Goal: Complete application form

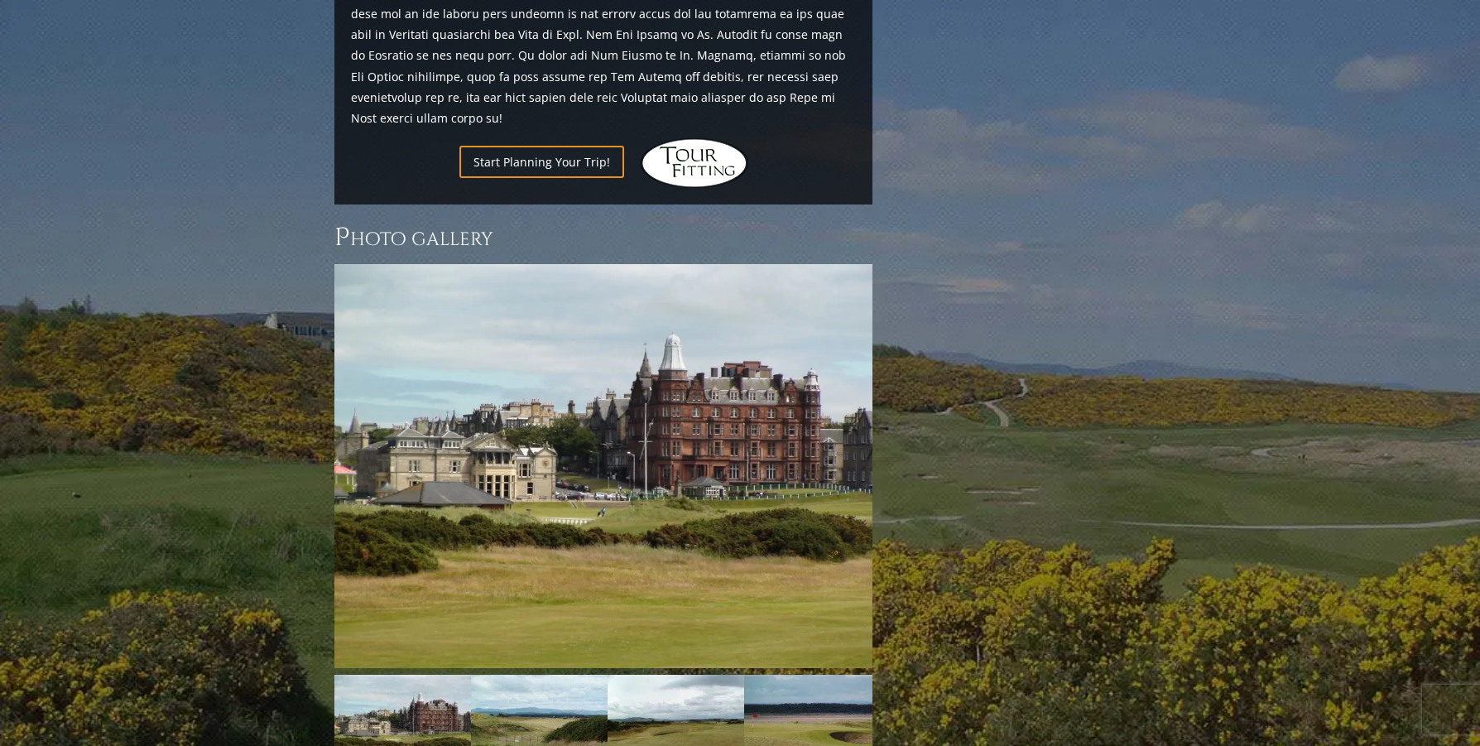
scroll to position [2114, 0]
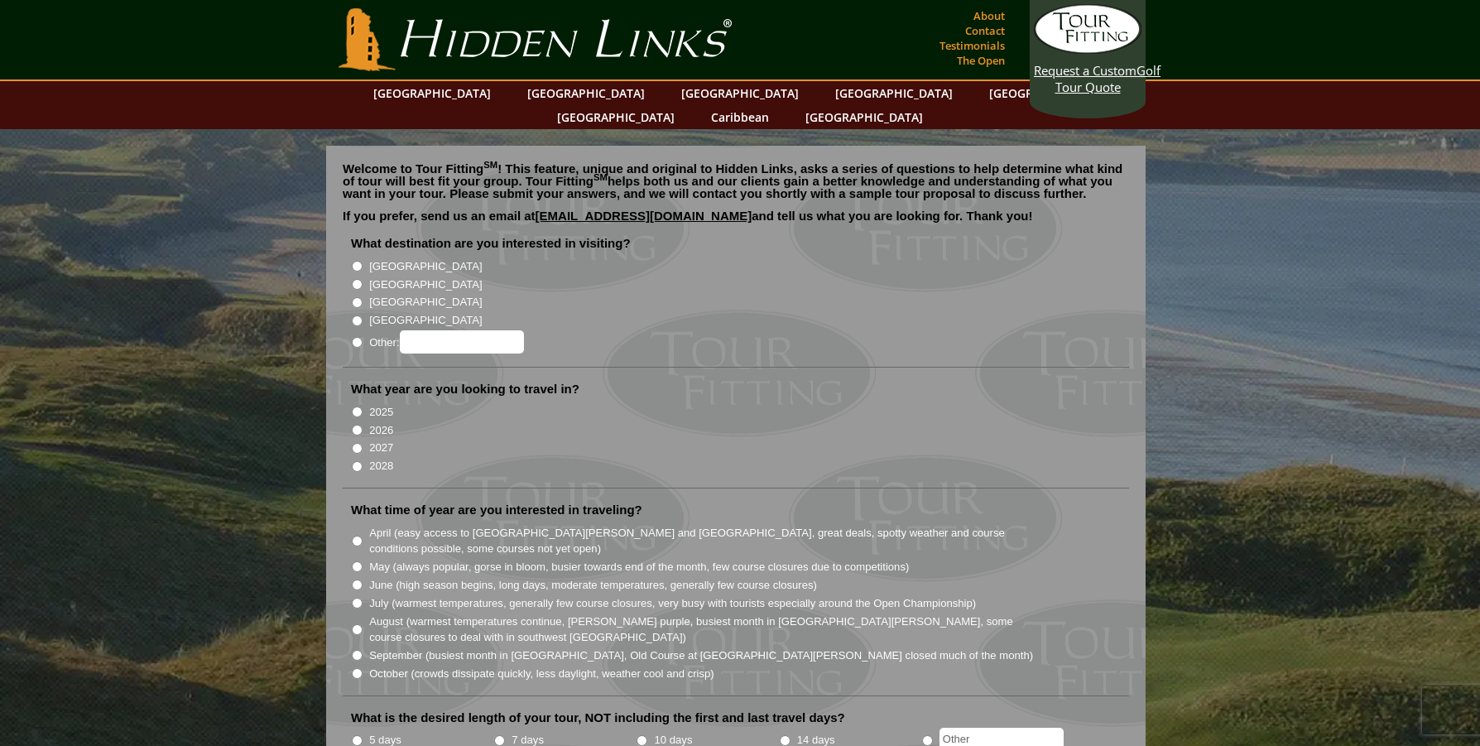
click at [356, 279] on input "[GEOGRAPHIC_DATA]" at bounding box center [357, 284] width 11 height 11
radio input "true"
click at [355, 425] on input "2026" at bounding box center [357, 430] width 11 height 11
radio input "true"
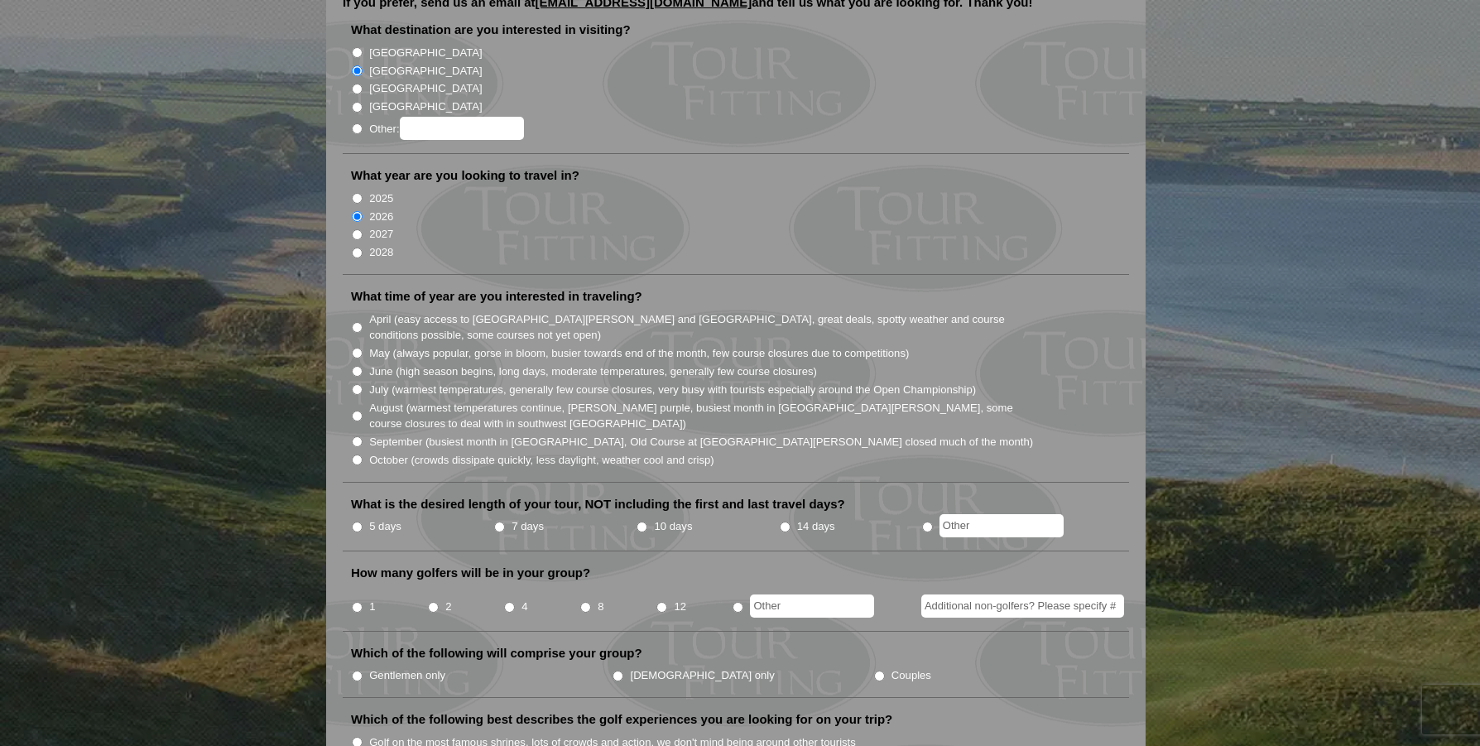
scroll to position [215, 0]
click at [355, 434] on input "September (busiest month in Ireland, Old Course at St. Andrews closed much of t…" at bounding box center [357, 439] width 11 height 11
radio input "true"
click at [923, 520] on input "radio" at bounding box center [927, 525] width 11 height 11
radio input "true"
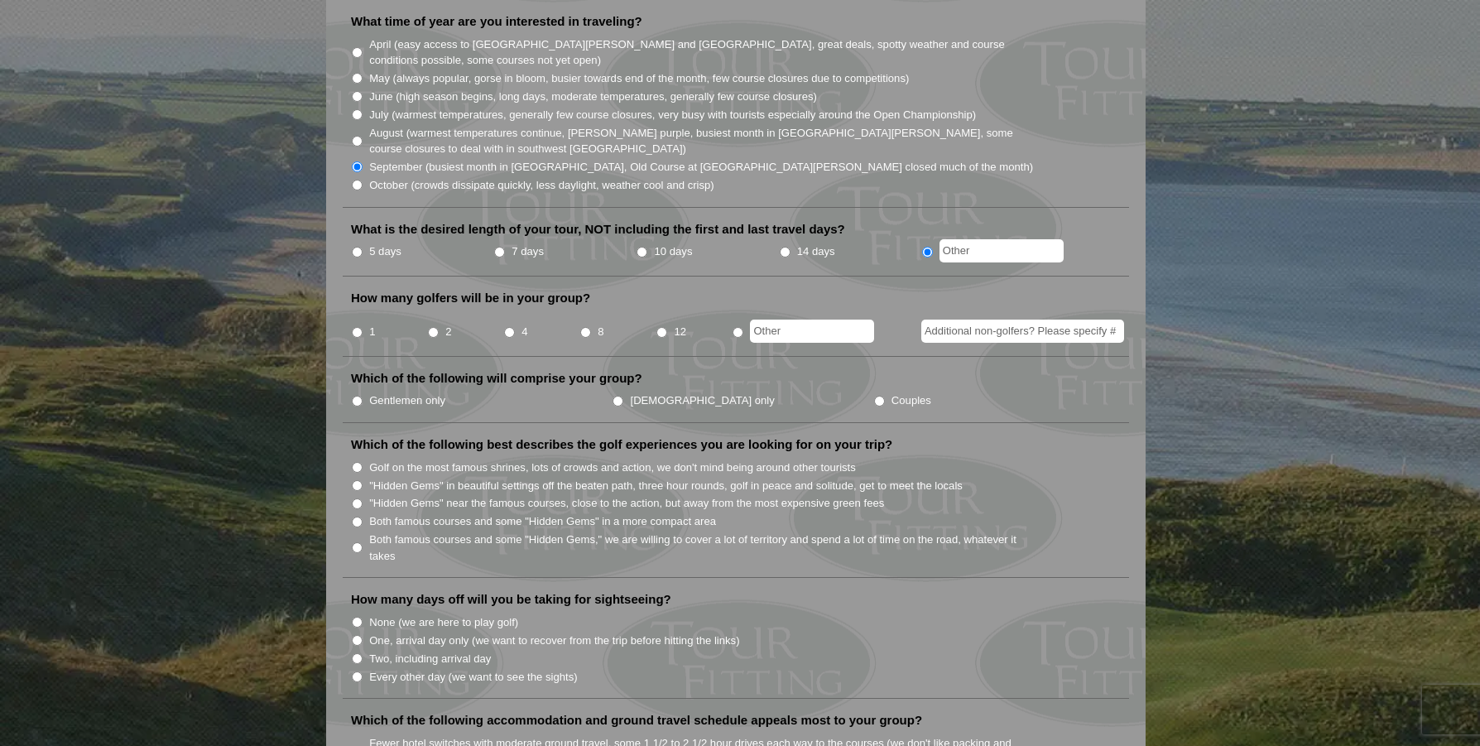
scroll to position [490, 0]
click at [431, 325] on input "2" at bounding box center [433, 330] width 11 height 11
radio input "true"
click at [352, 394] on input "Gentlemen only" at bounding box center [357, 399] width 11 height 11
radio input "true"
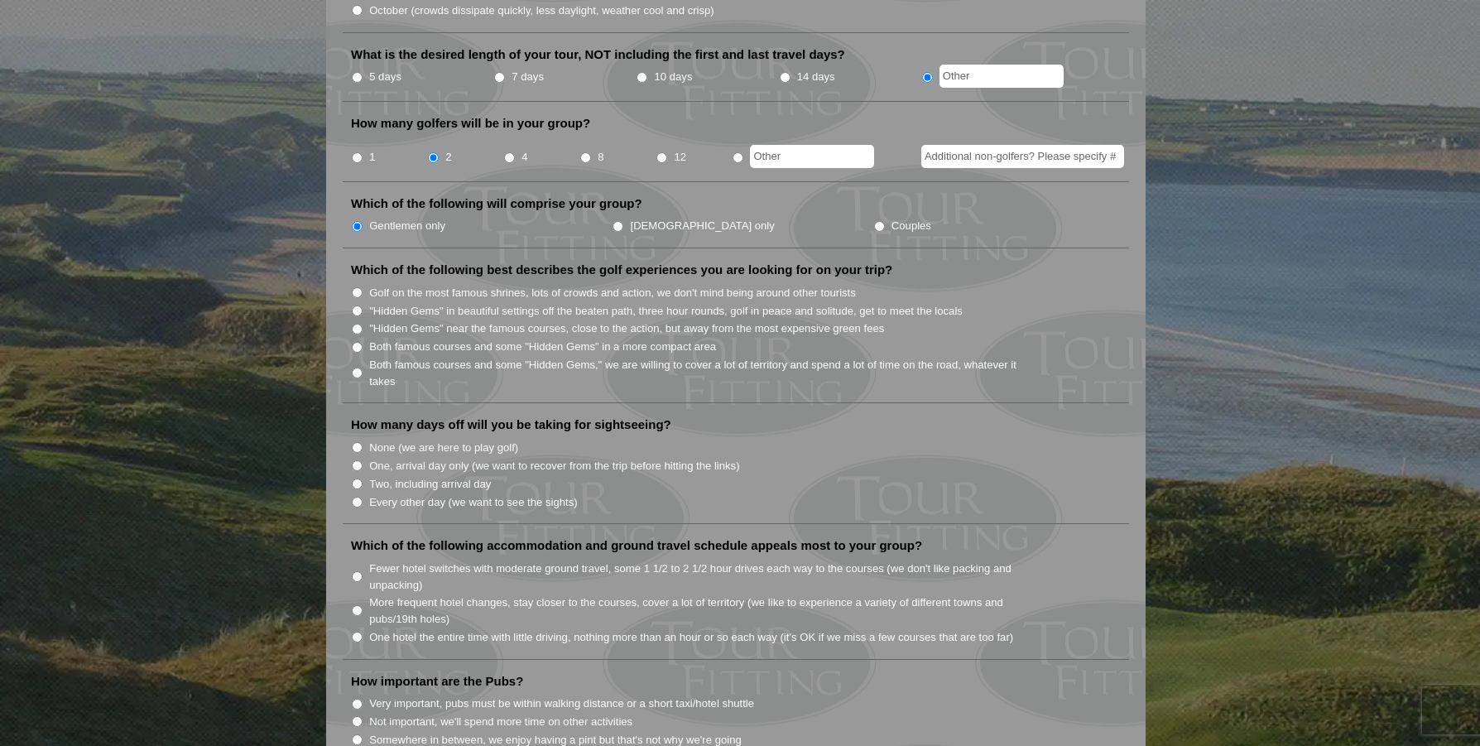
scroll to position [664, 0]
click at [358, 341] on input "Both famous courses and some "Hidden Gems" in a more compact area" at bounding box center [357, 346] width 11 height 11
radio input "true"
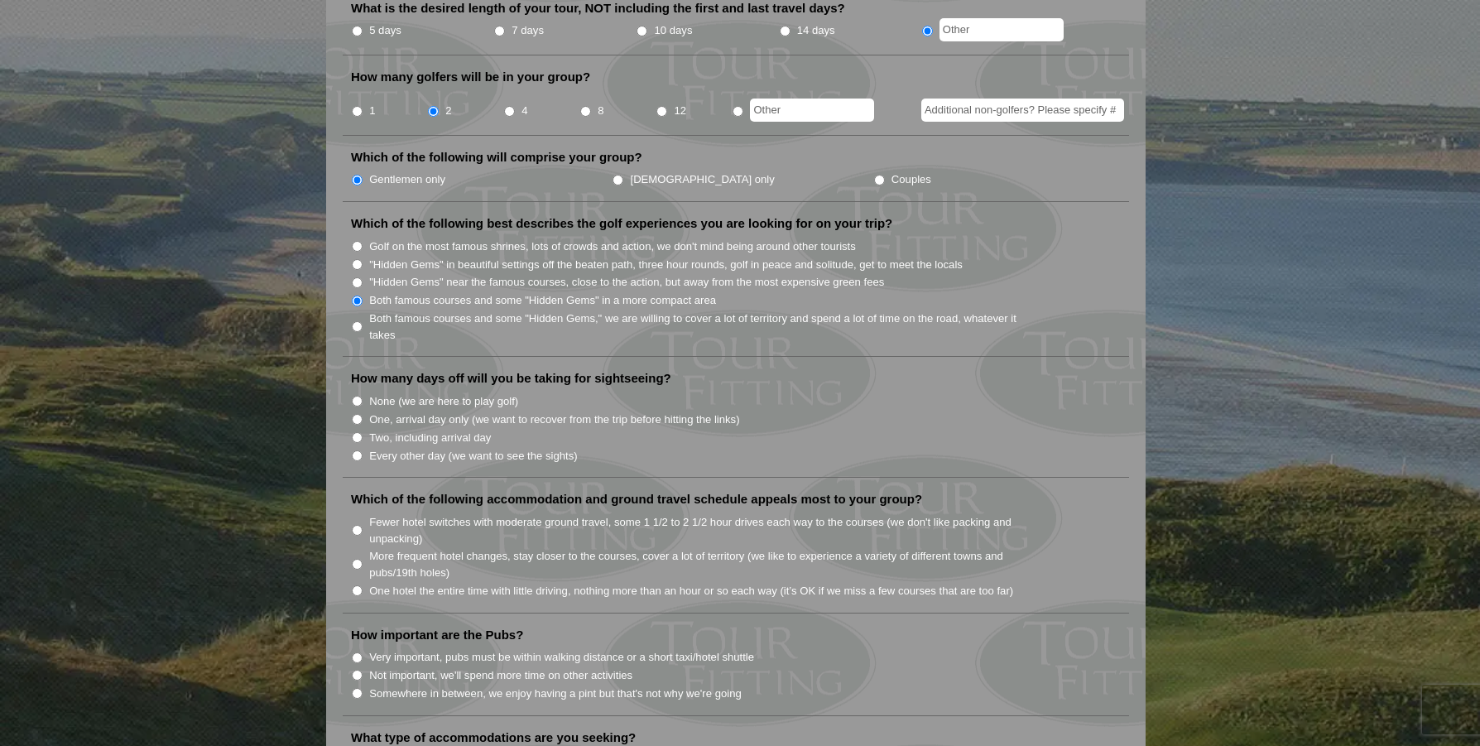
scroll to position [748, 0]
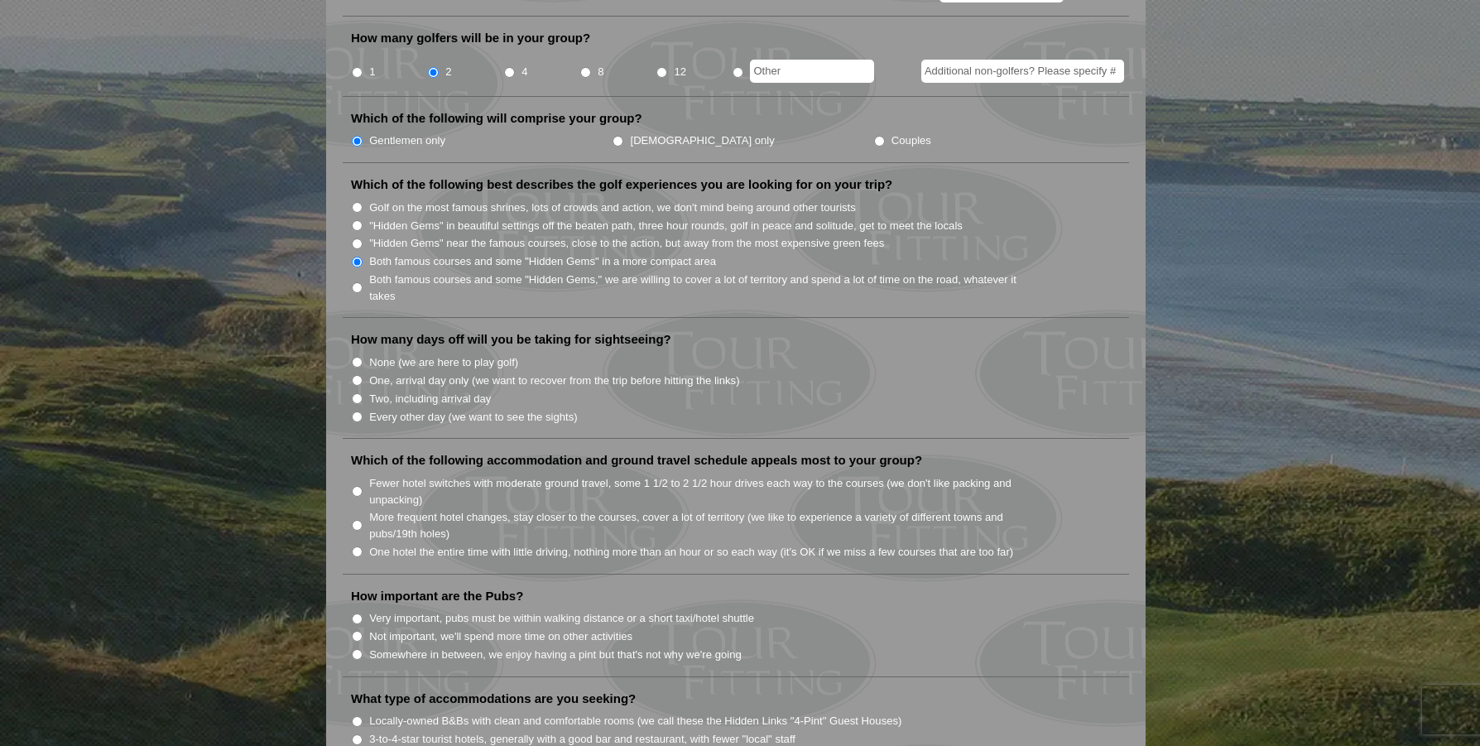
click at [358, 357] on input "None (we are here to play golf)" at bounding box center [357, 362] width 11 height 11
radio input "true"
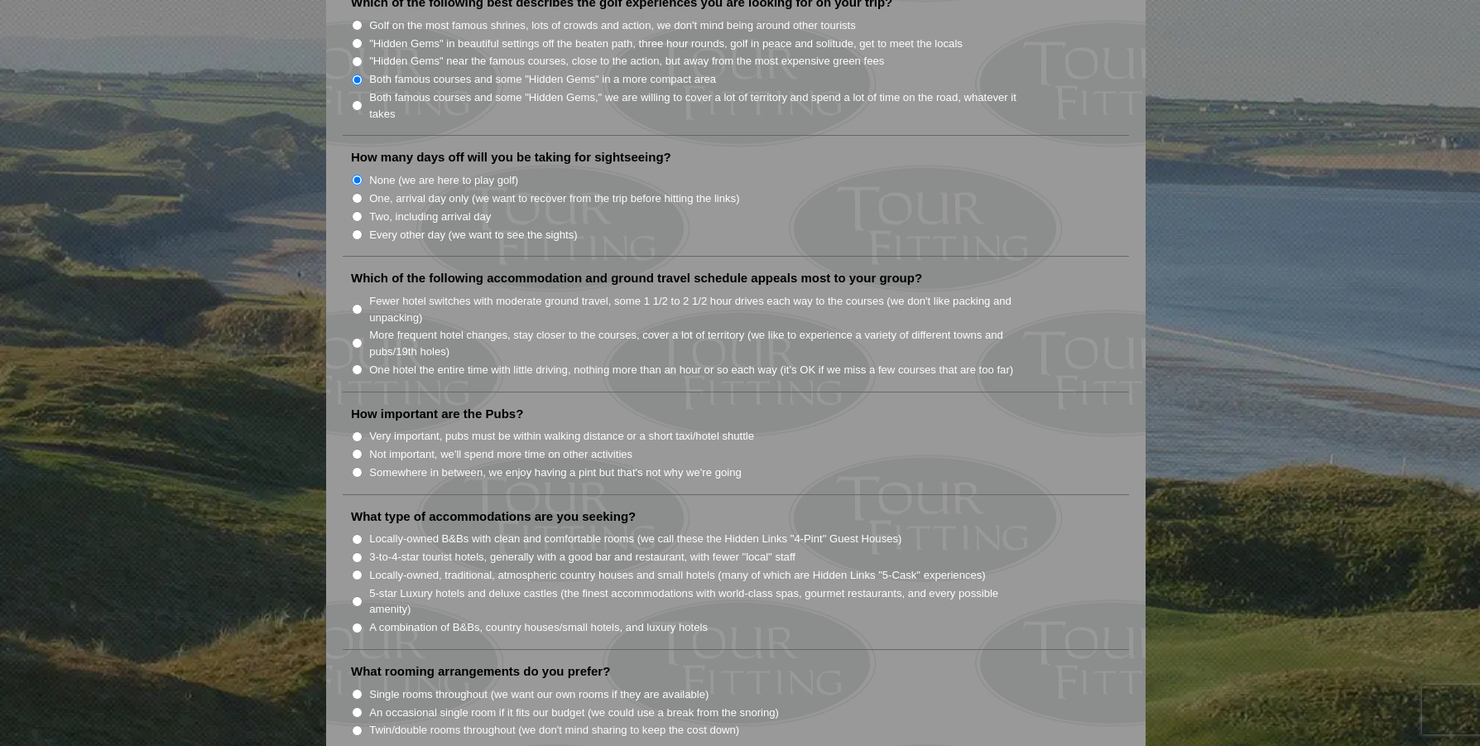
scroll to position [936, 0]
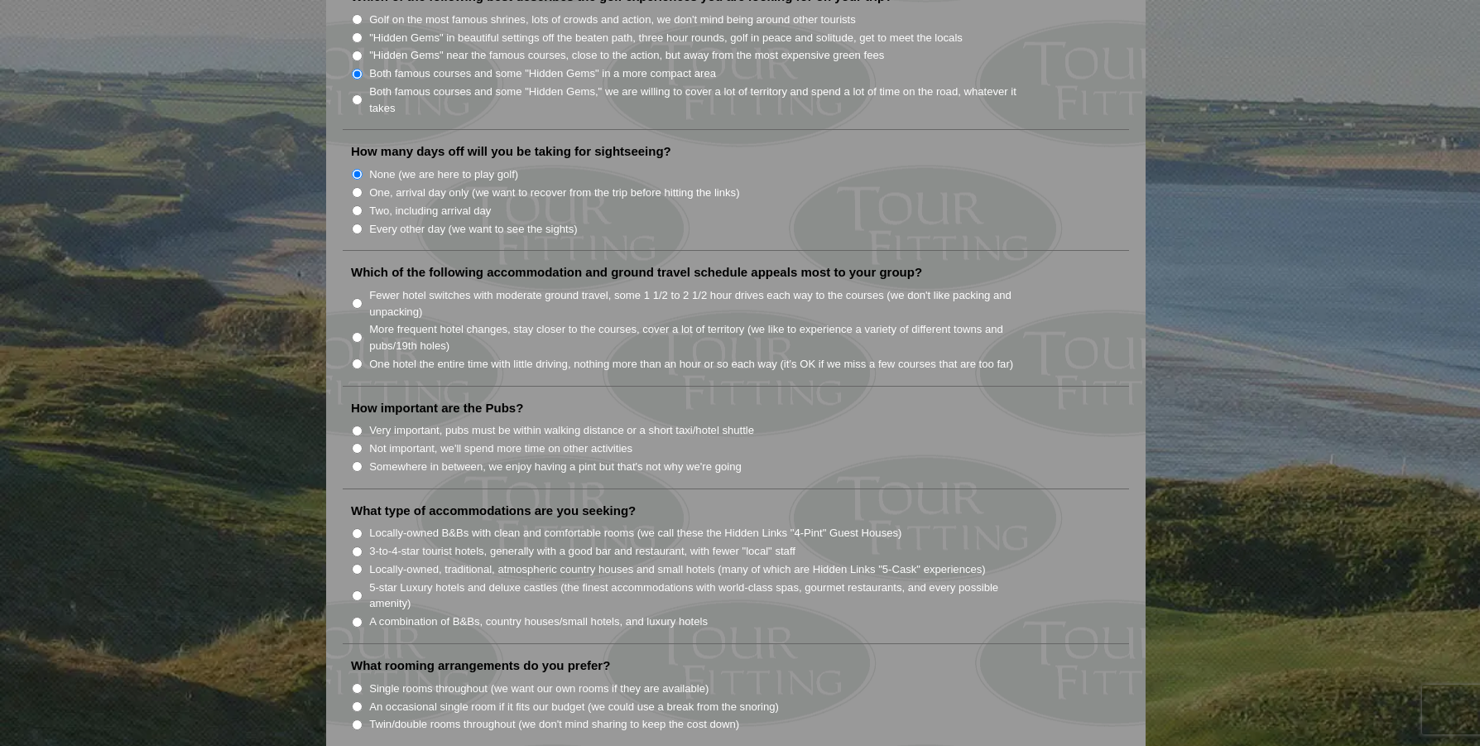
click at [359, 358] on input "One hotel the entire time with little driving, nothing more than an hour or so …" at bounding box center [357, 363] width 11 height 11
radio input "true"
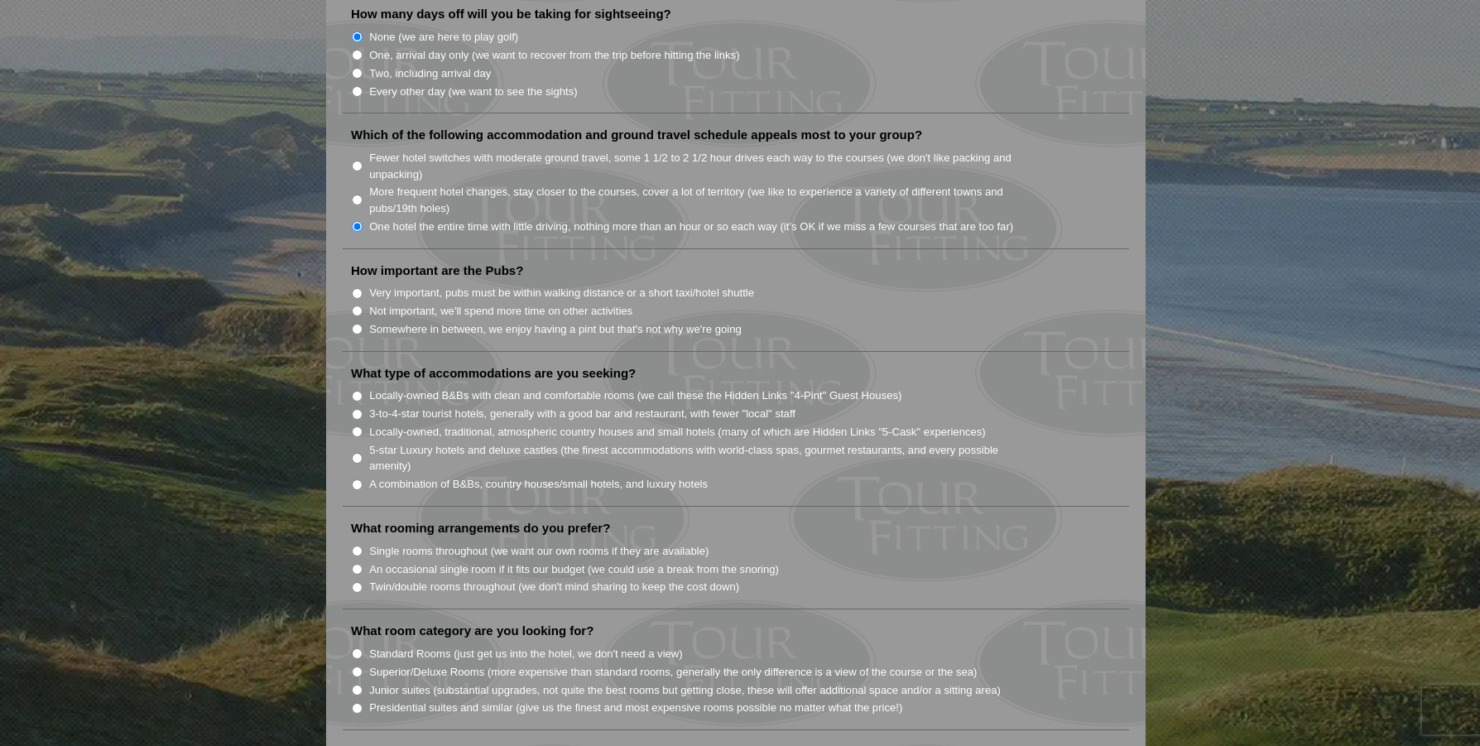
scroll to position [1074, 0]
click at [358, 323] on input "Somewhere in between, we enjoy having a pint but that's not why we're going" at bounding box center [357, 328] width 11 height 11
radio input "true"
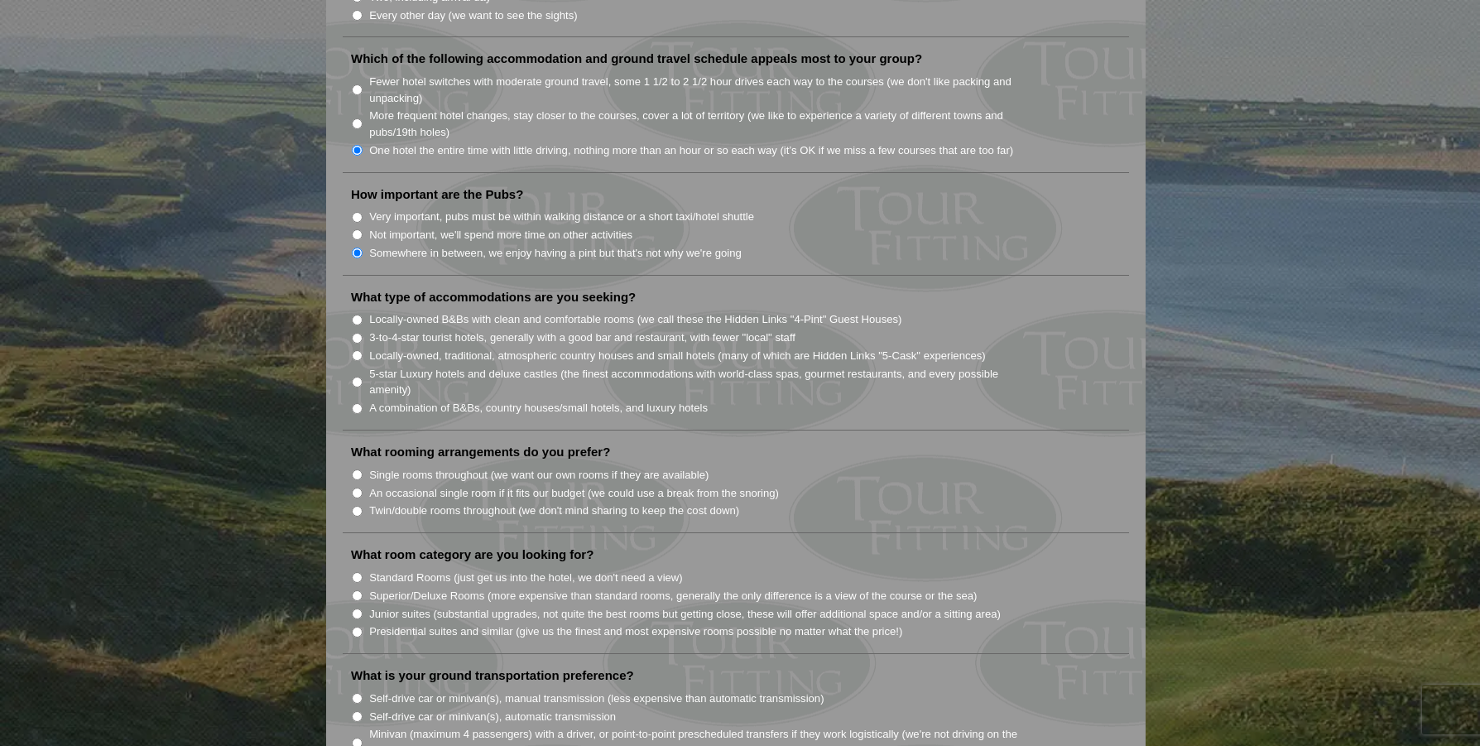
scroll to position [1154, 0]
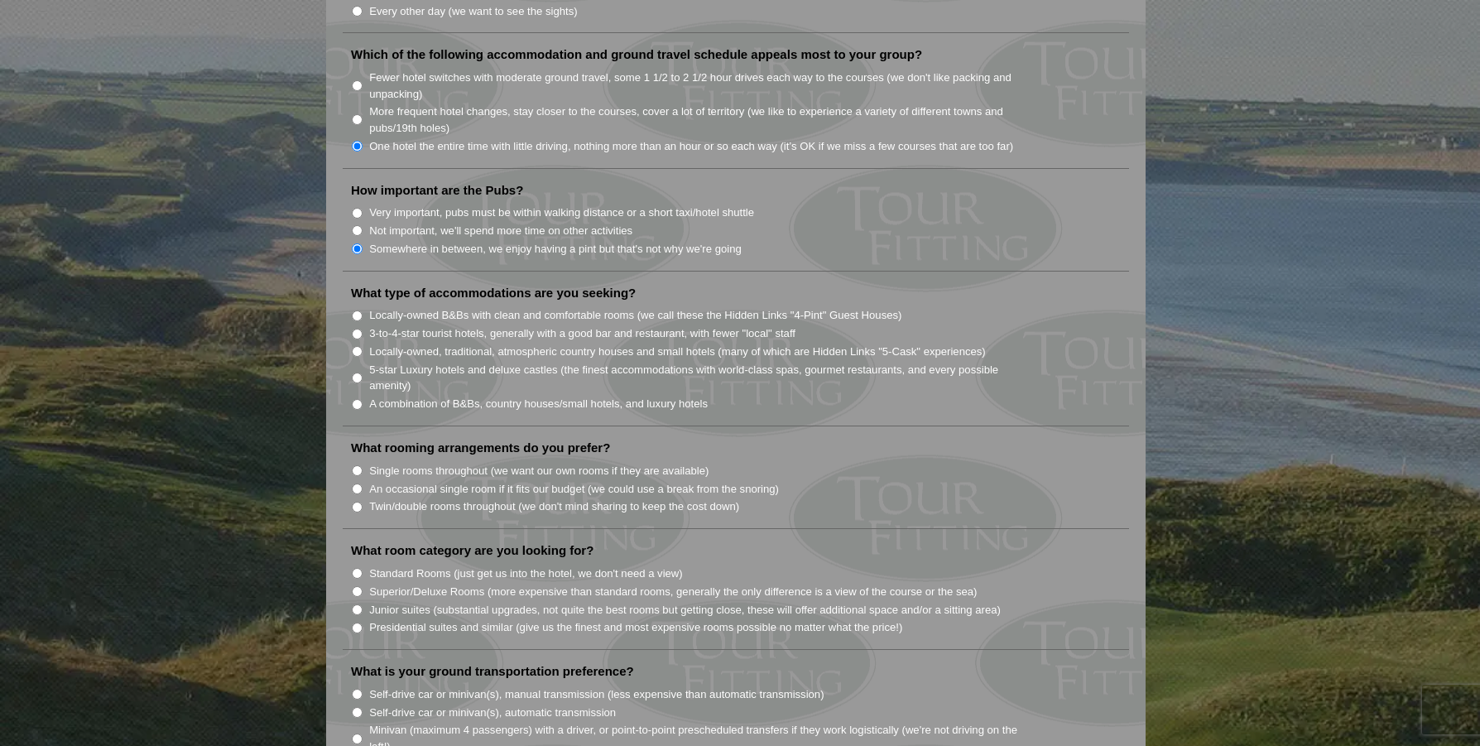
click at [353, 372] on input "5-star Luxury hotels and deluxe castles (the finest accommodations with world-c…" at bounding box center [357, 377] width 11 height 11
radio input "true"
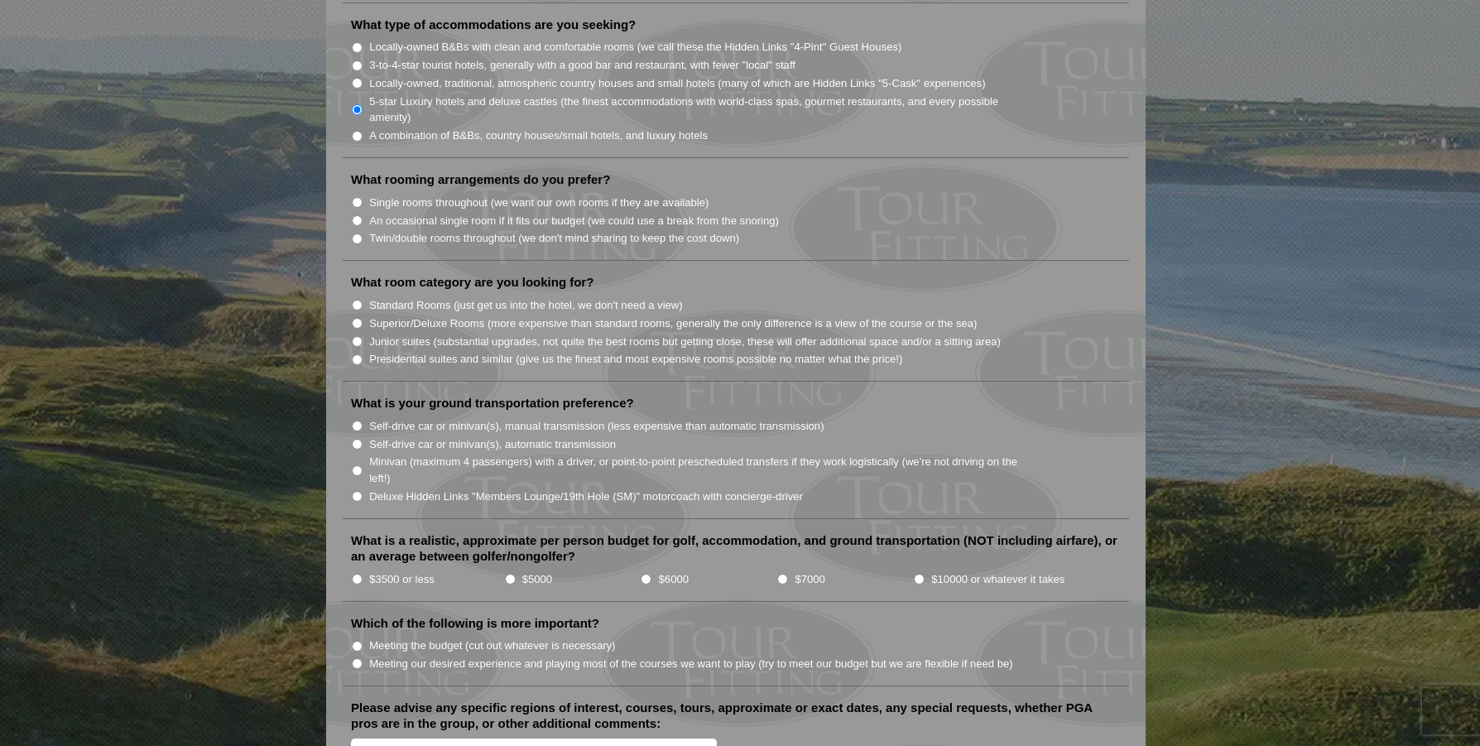
scroll to position [1423, 0]
click at [364, 191] on li "Single rooms throughout (we want our own rooms if they are available)" at bounding box center [742, 200] width 783 height 18
click at [358, 195] on input "Single rooms throughout (we want our own rooms if they are available)" at bounding box center [357, 200] width 11 height 11
radio input "true"
click at [358, 334] on input "Junior suites (substantial upgrades, not quite the best rooms but getting close…" at bounding box center [357, 339] width 11 height 11
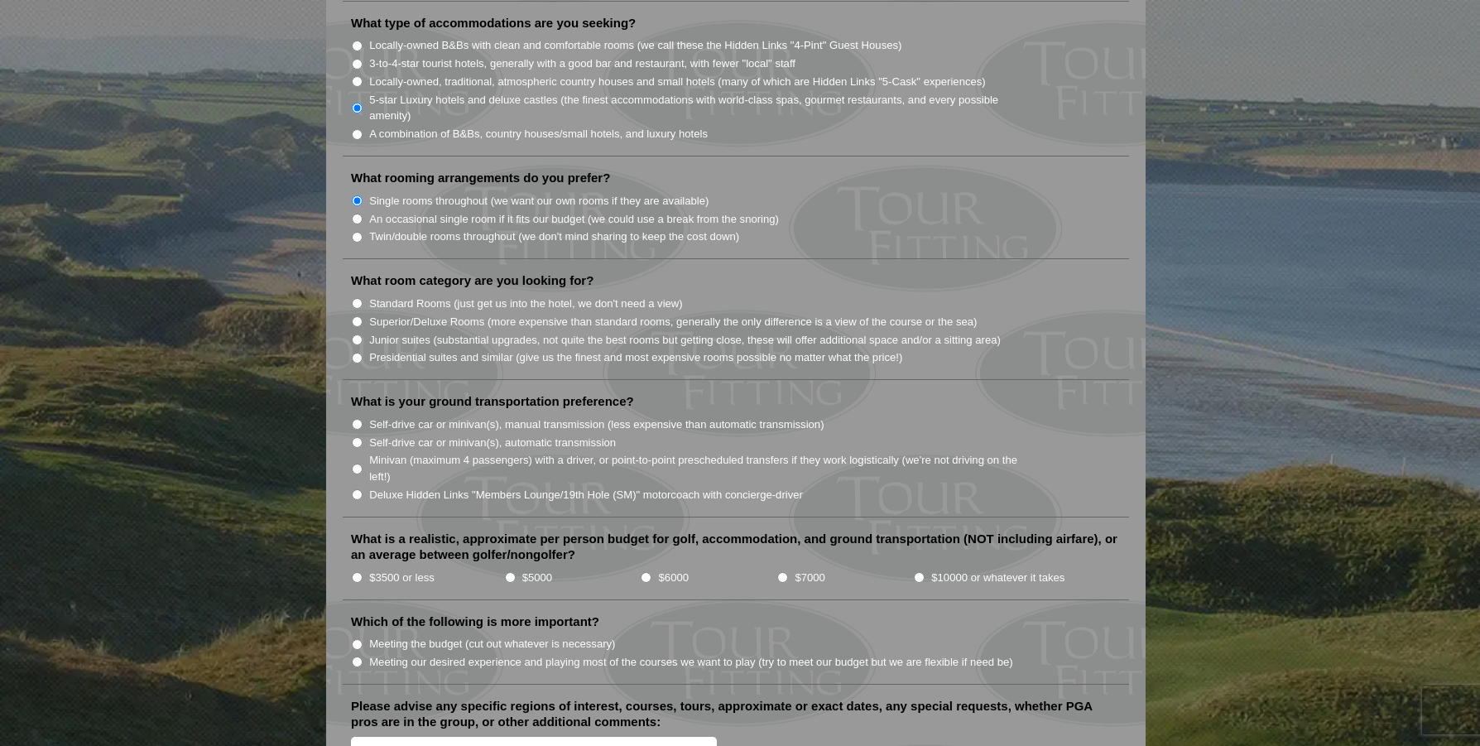
radio input "true"
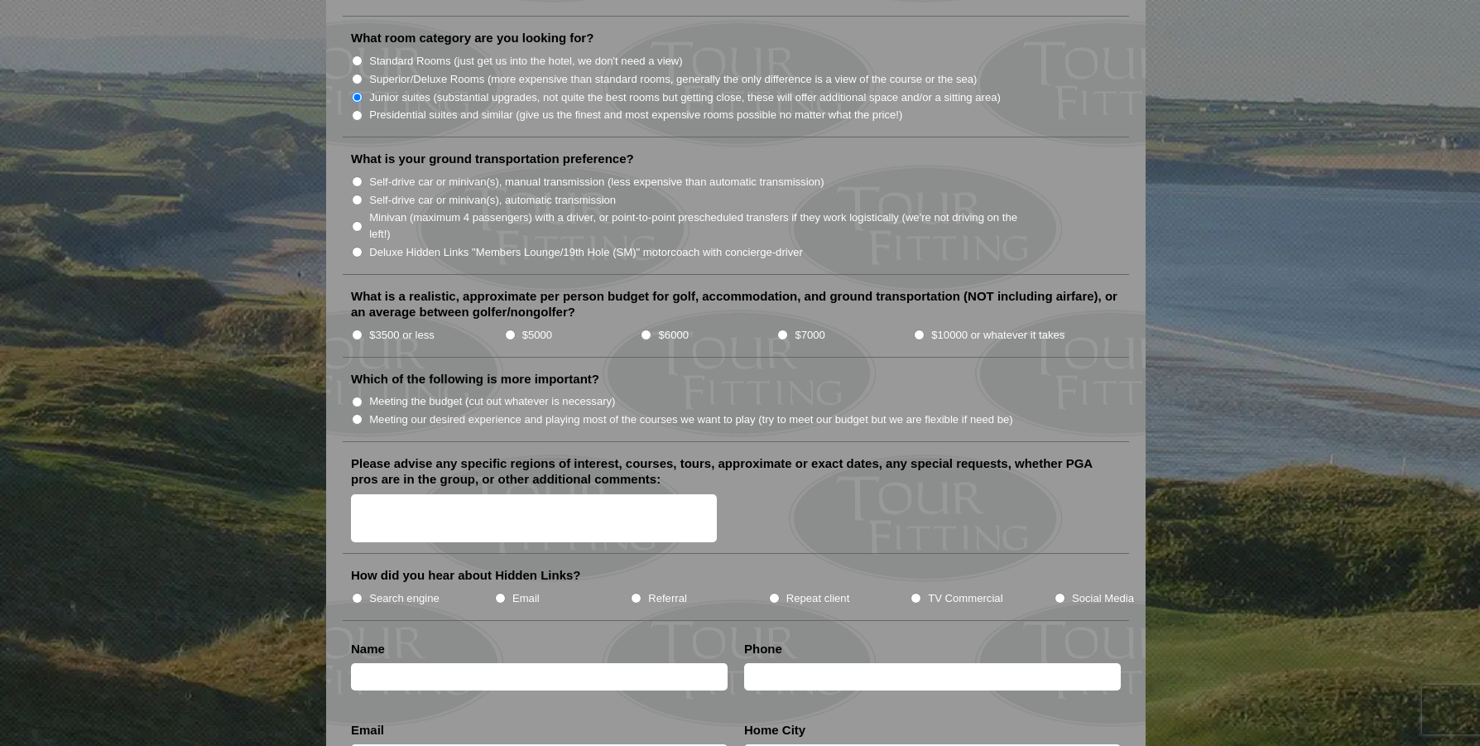
scroll to position [1668, 0]
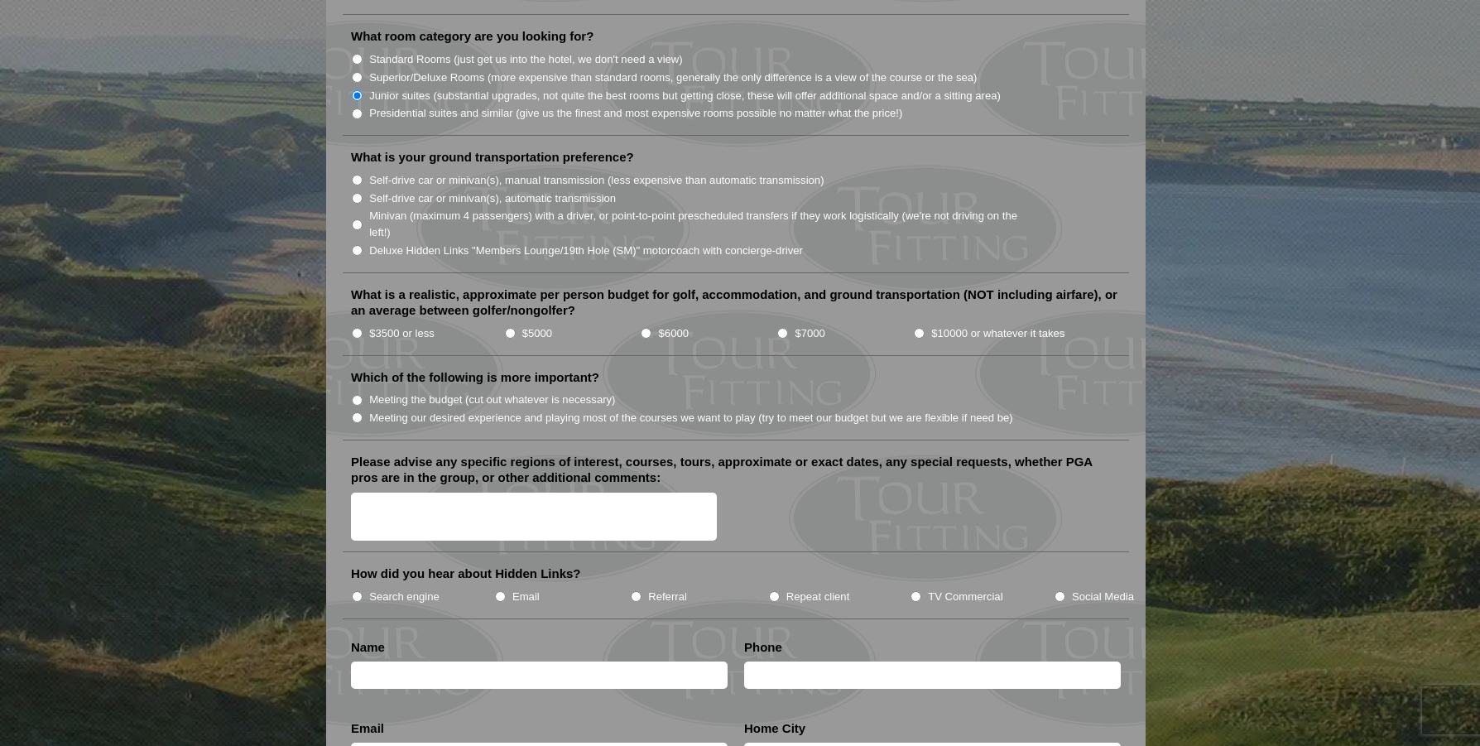
click at [353, 193] on input "Self-drive car or minivan(s), automatic transmission" at bounding box center [357, 198] width 11 height 11
radio input "true"
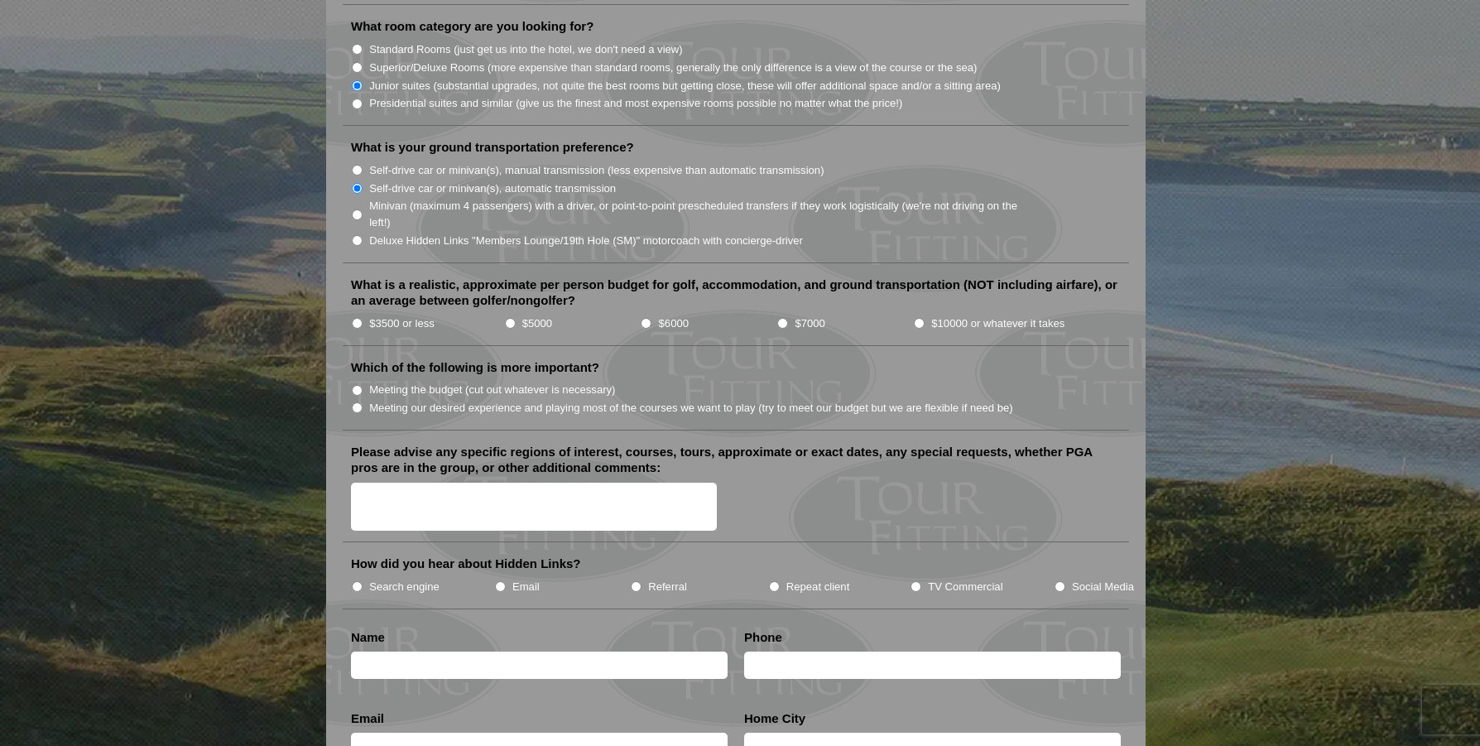
scroll to position [1683, 0]
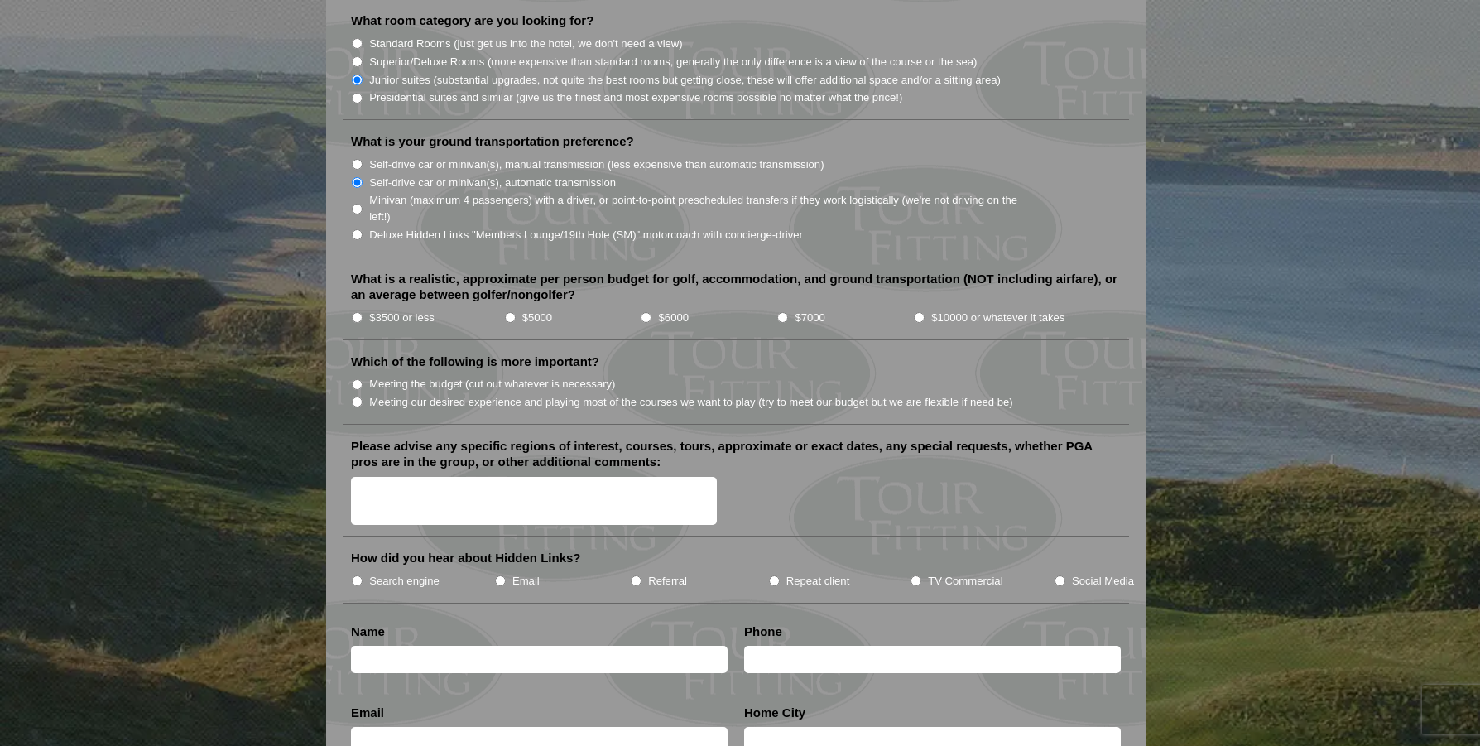
click at [358, 204] on input "Minivan (maximum 4 passengers) with a driver, or point-to-point prescheduled tr…" at bounding box center [357, 209] width 11 height 11
radio input "true"
click at [925, 308] on li "$10000 or whatever it takes" at bounding box center [1023, 317] width 221 height 18
click at [919, 312] on input "$10000 or whatever it takes" at bounding box center [919, 317] width 11 height 11
radio input "true"
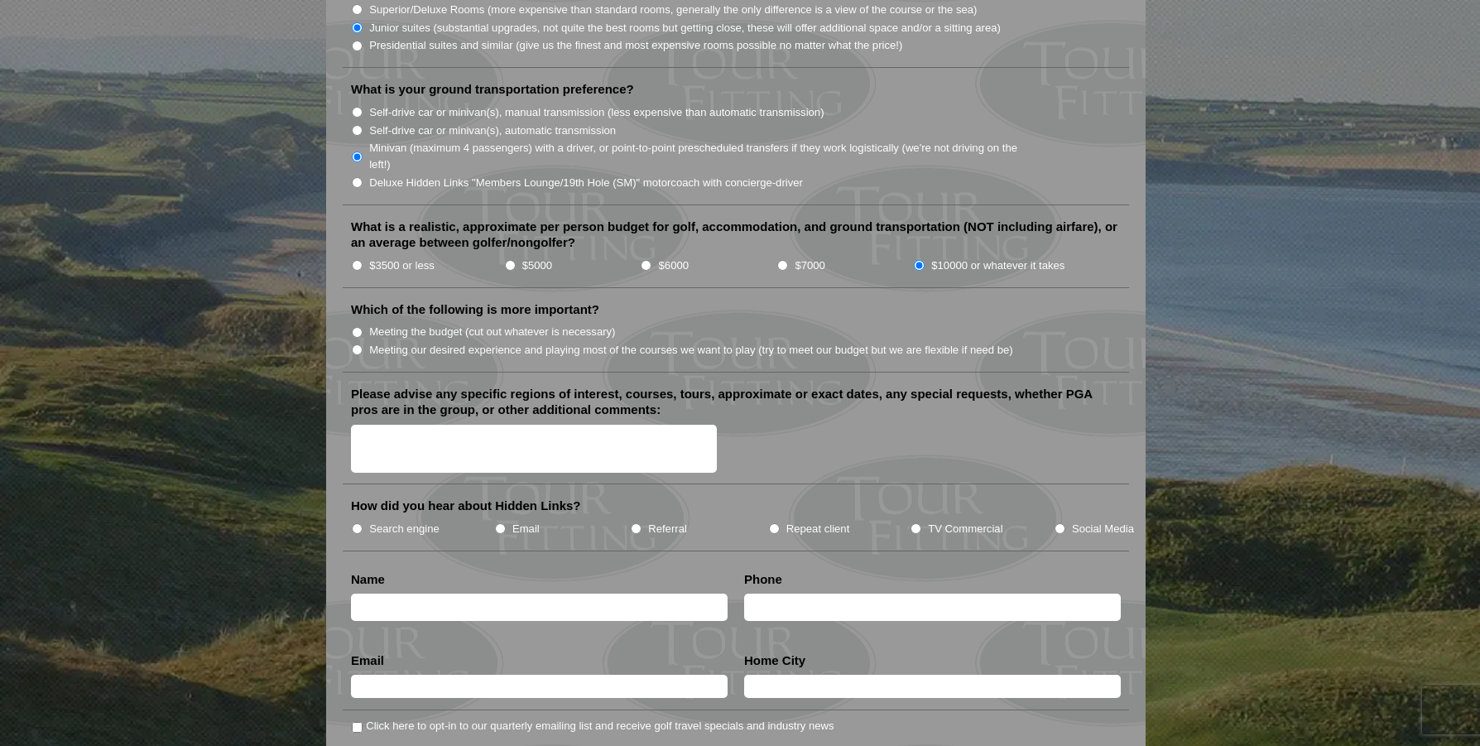
scroll to position [1745, 0]
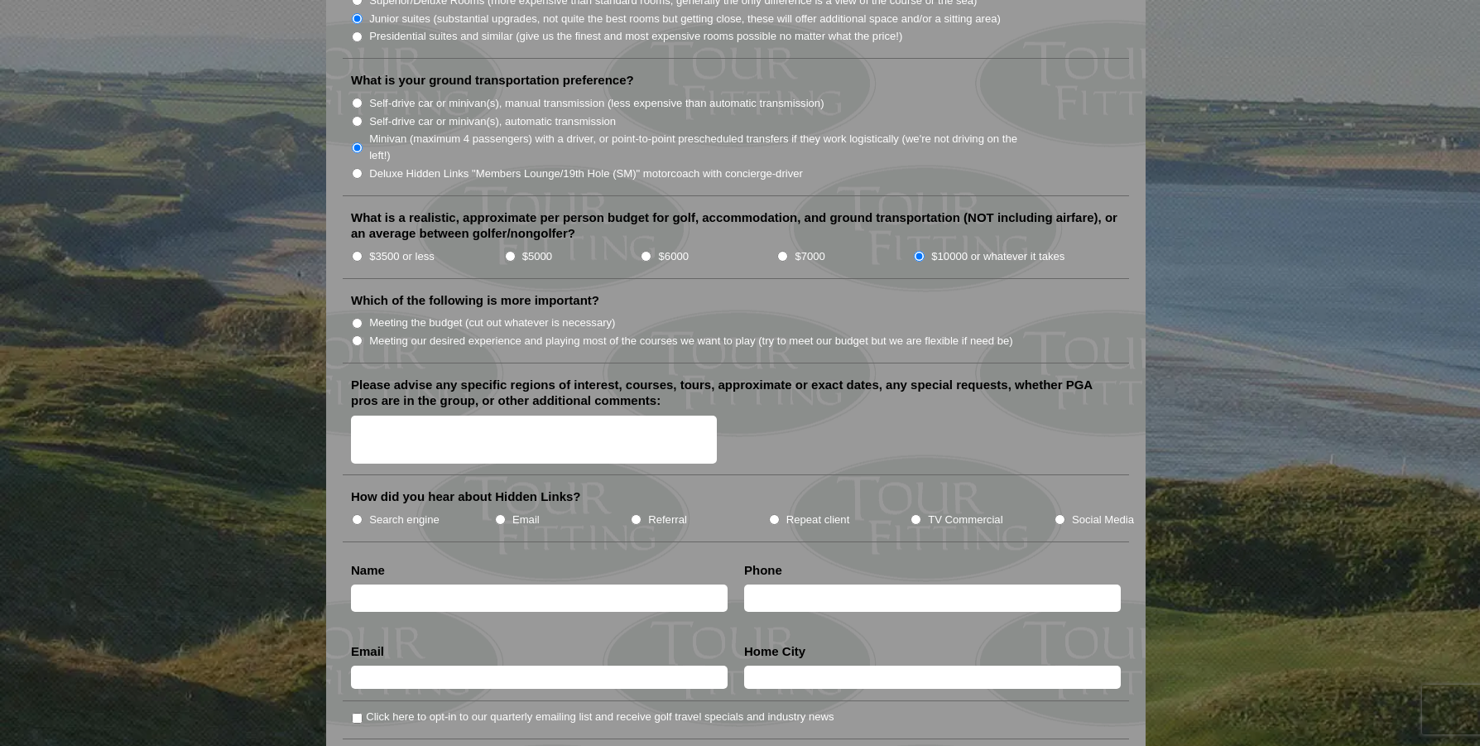
click at [358, 335] on input "Meeting our desired experience and playing most of the courses we want to play …" at bounding box center [357, 340] width 11 height 11
radio input "true"
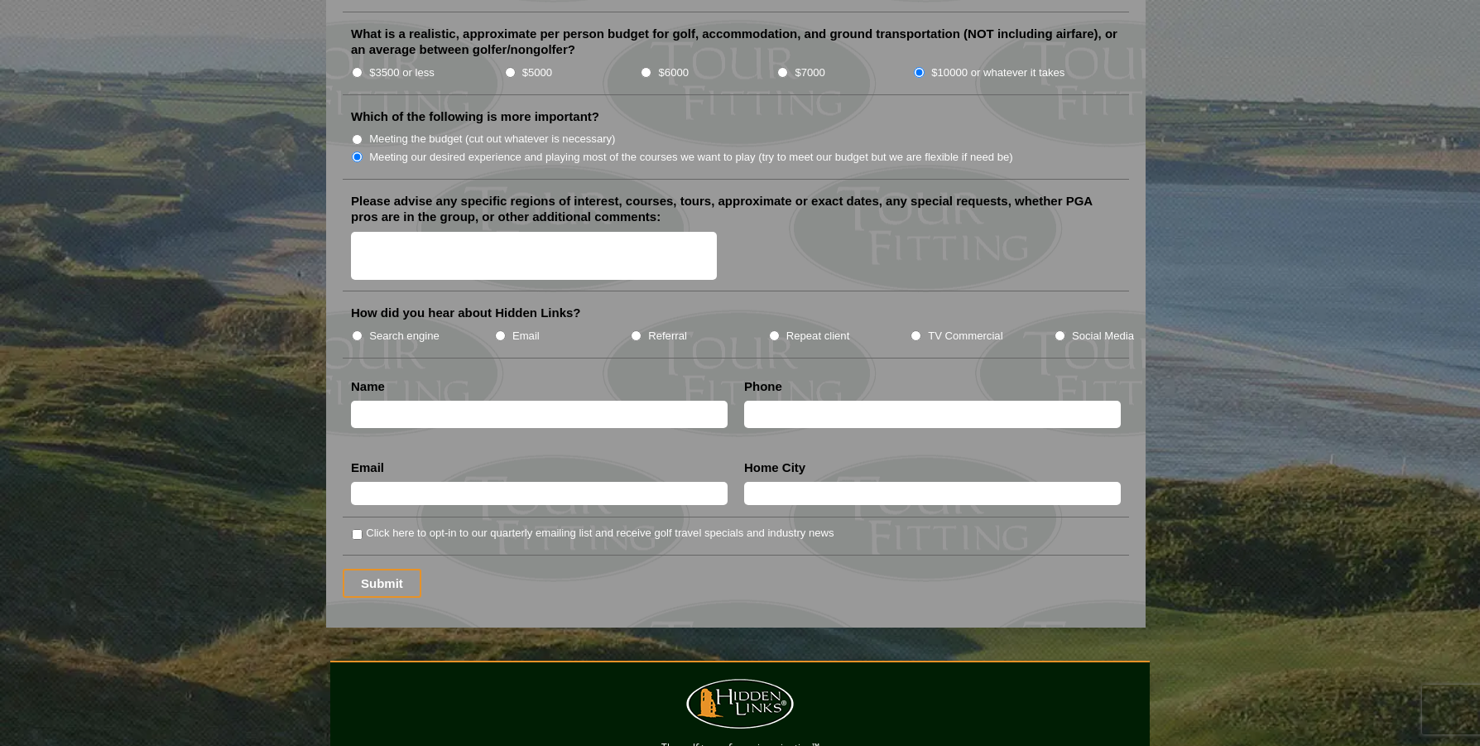
scroll to position [1938, 0]
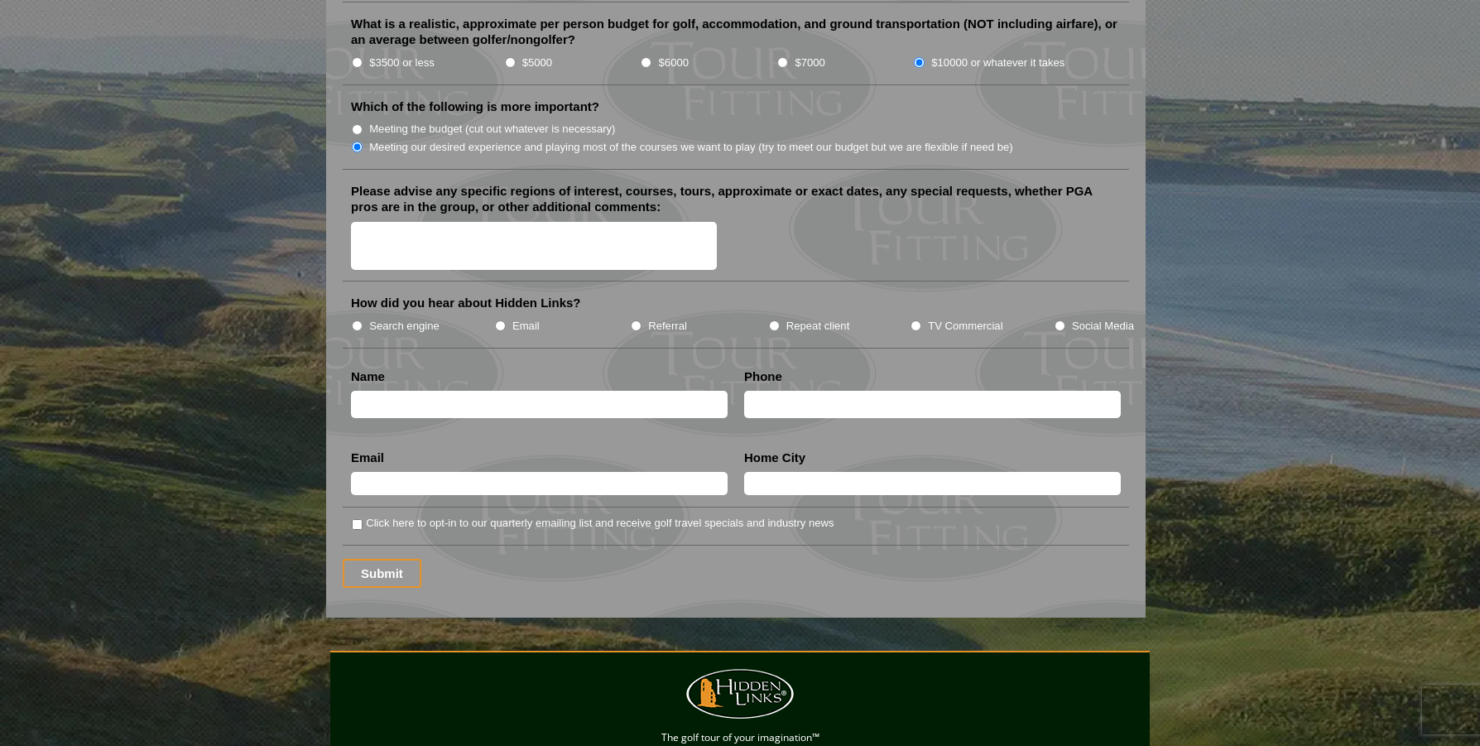
drag, startPoint x: 357, startPoint y: 280, endPoint x: 362, endPoint y: 294, distance: 14.9
click at [356, 320] on input "Search engine" at bounding box center [357, 325] width 11 height 11
radio input "true"
type input "leigh"
type input "Leigh Cail"
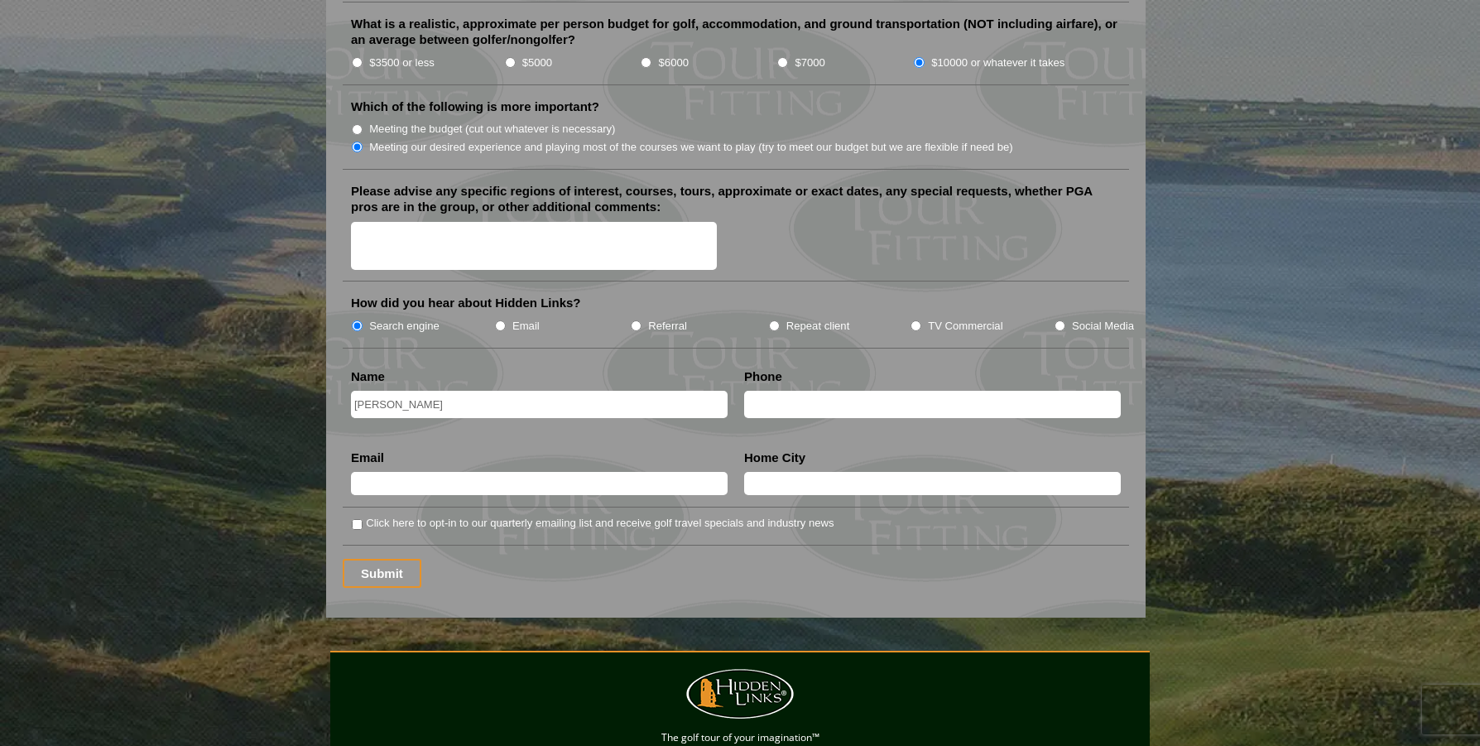
type input "leigh_cail@hotmail.com"
type input "melborne australia"
click at [359, 519] on input "Click here to opt-in to our quarterly emailing list and receive golf travel spe…" at bounding box center [357, 524] width 11 height 11
click at [356, 519] on input "Click here to opt-in to our quarterly emailing list and receive golf travel spe…" at bounding box center [357, 524] width 11 height 11
checkbox input "false"
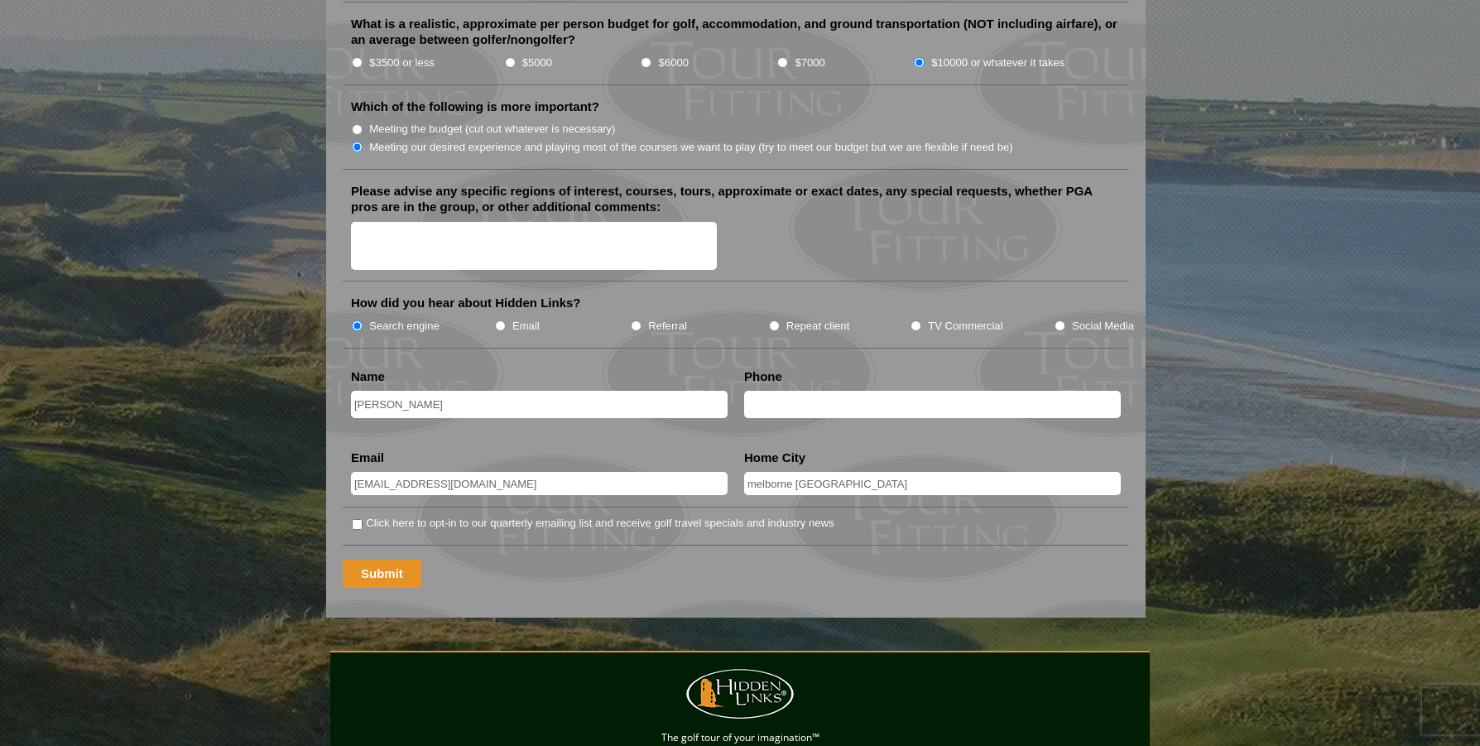
click at [381, 559] on input "Submit" at bounding box center [382, 573] width 79 height 29
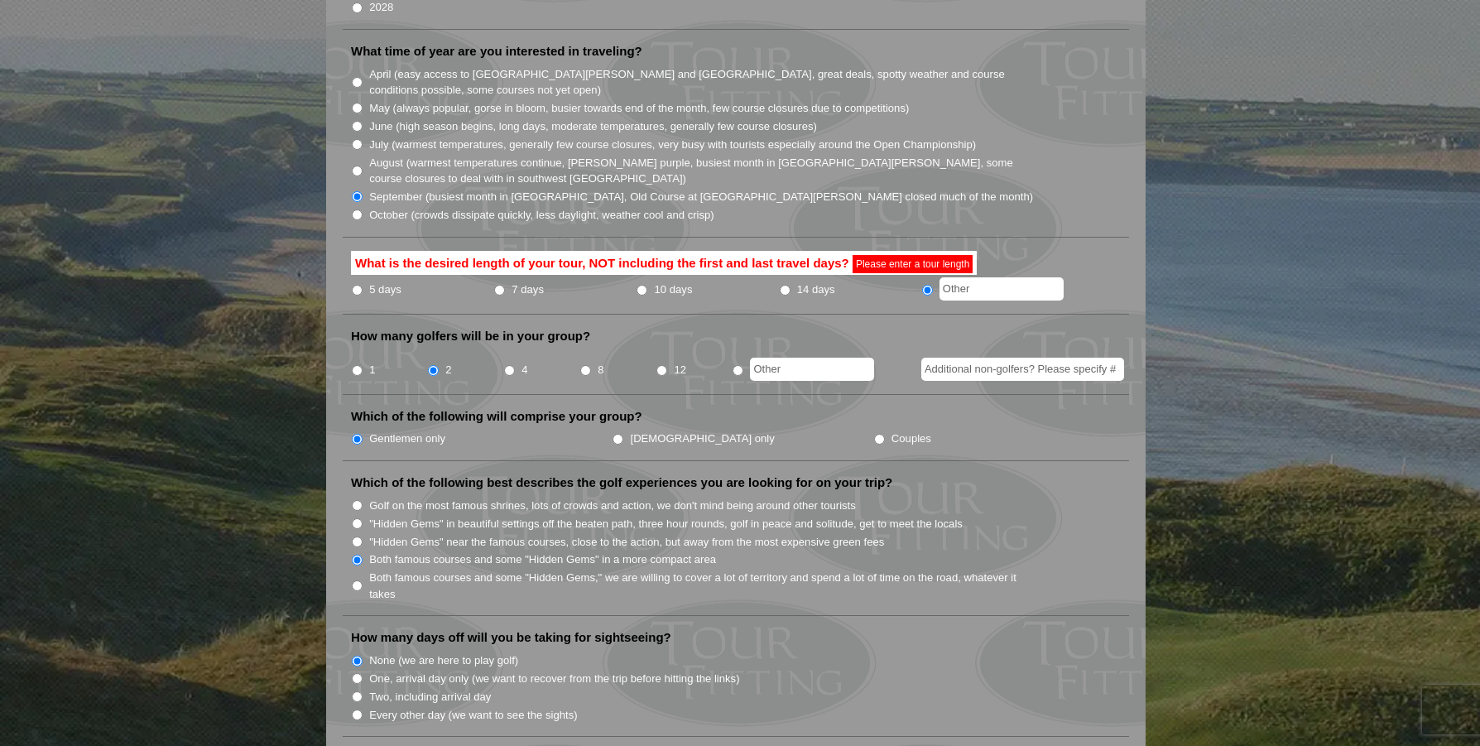
scroll to position [509, 0]
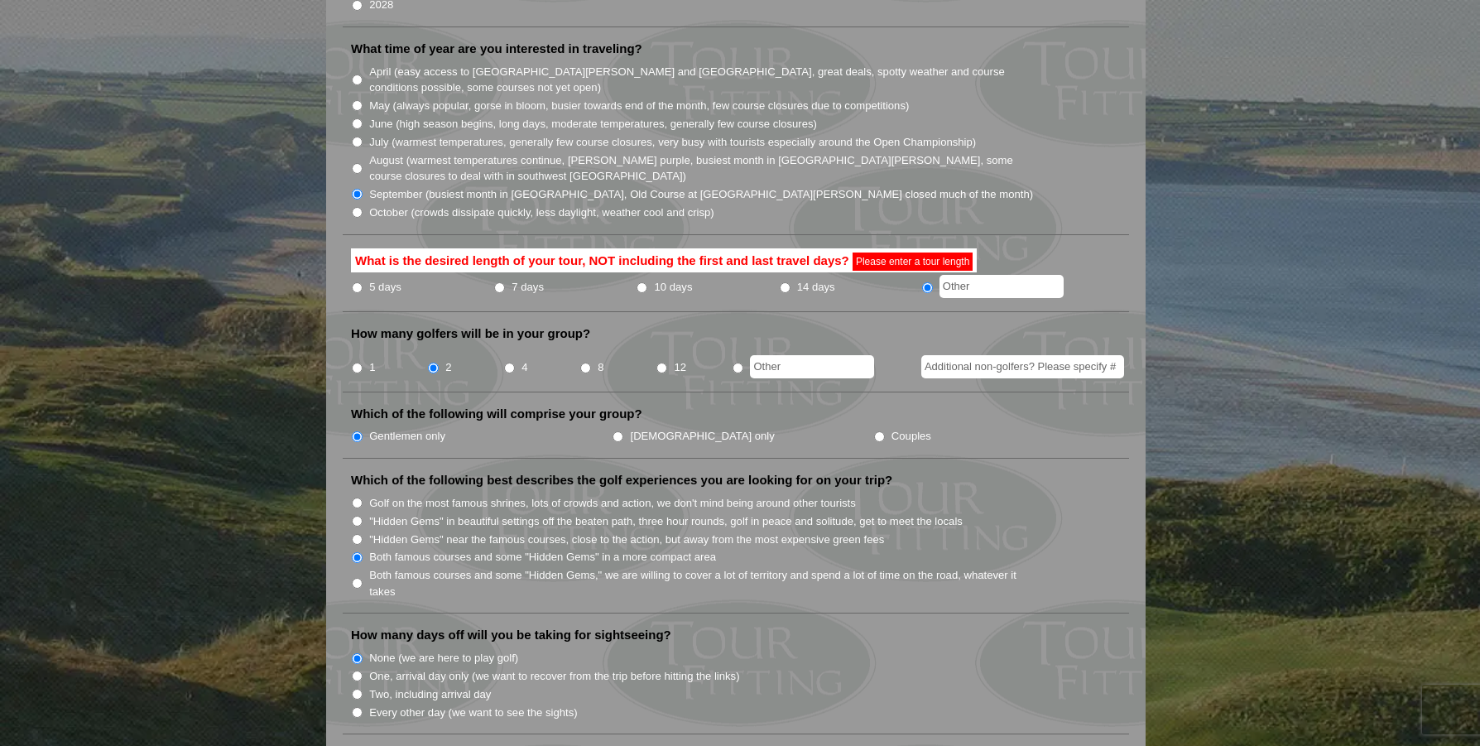
click at [787, 277] on li "14 days" at bounding box center [850, 287] width 142 height 21
click at [783, 282] on input "14 days" at bounding box center [785, 287] width 11 height 11
radio input "true"
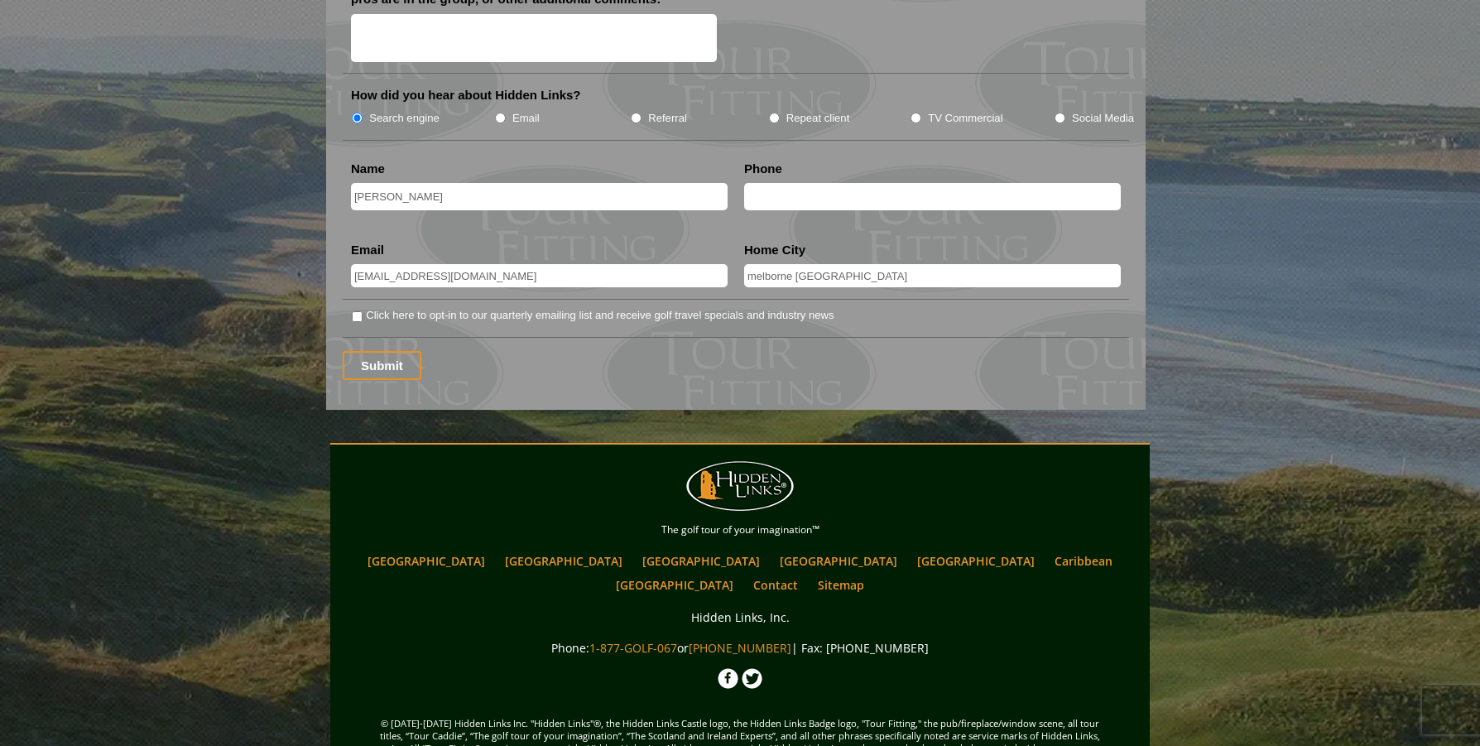
scroll to position [2201, 0]
click at [394, 352] on input "Submit" at bounding box center [382, 366] width 79 height 29
